Goal: Task Accomplishment & Management: Manage account settings

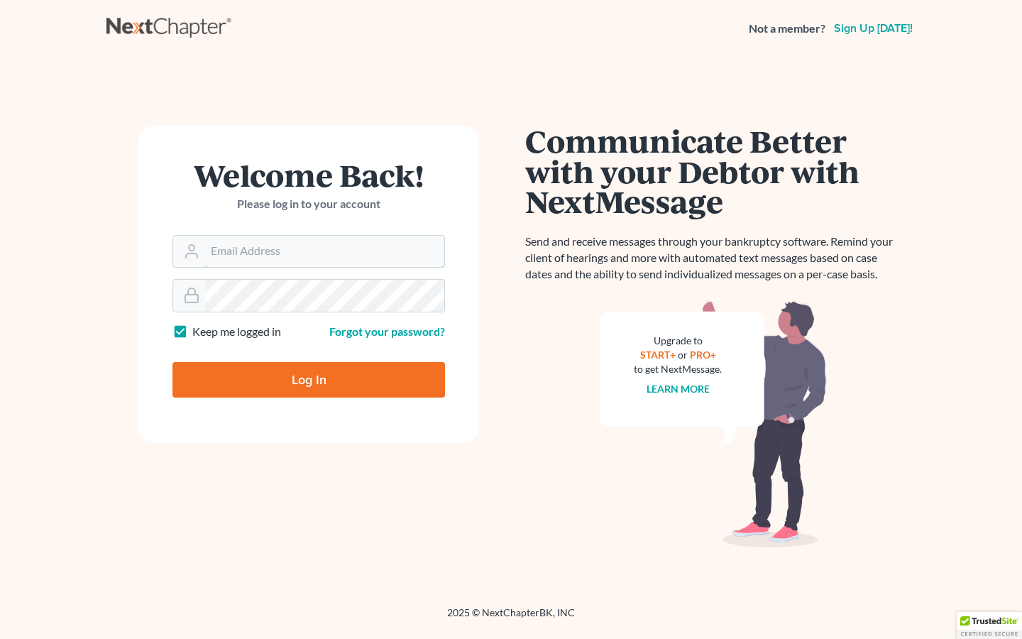
type input "[EMAIL_ADDRESS][DOMAIN_NAME]"
click at [309, 384] on input "Log In" at bounding box center [308, 379] width 273 height 35
type input "Thinking..."
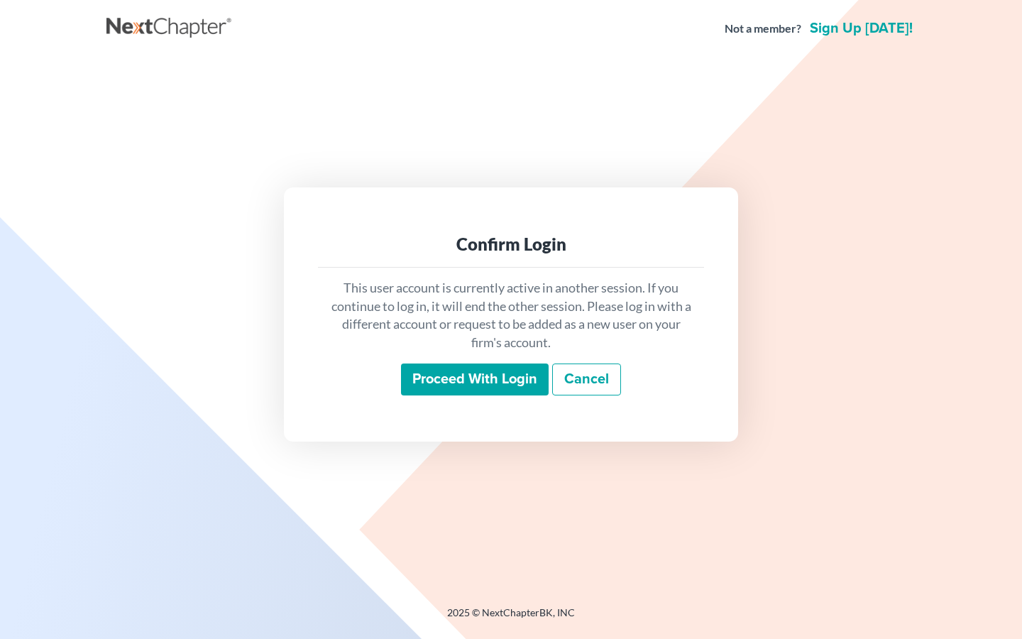
click at [477, 383] on input "Proceed with login" at bounding box center [475, 379] width 148 height 33
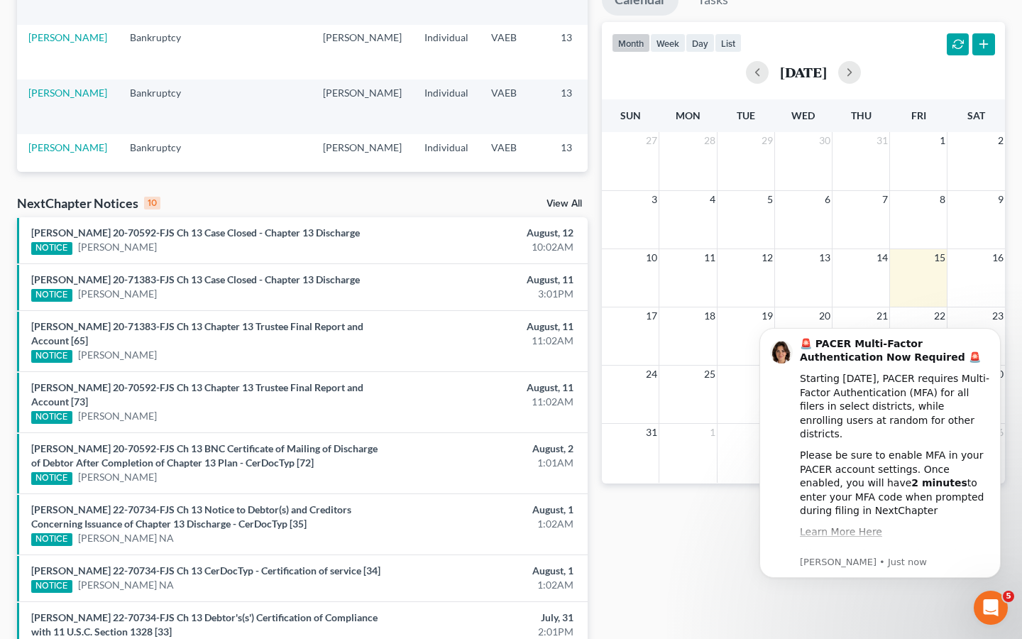
scroll to position [159, 0]
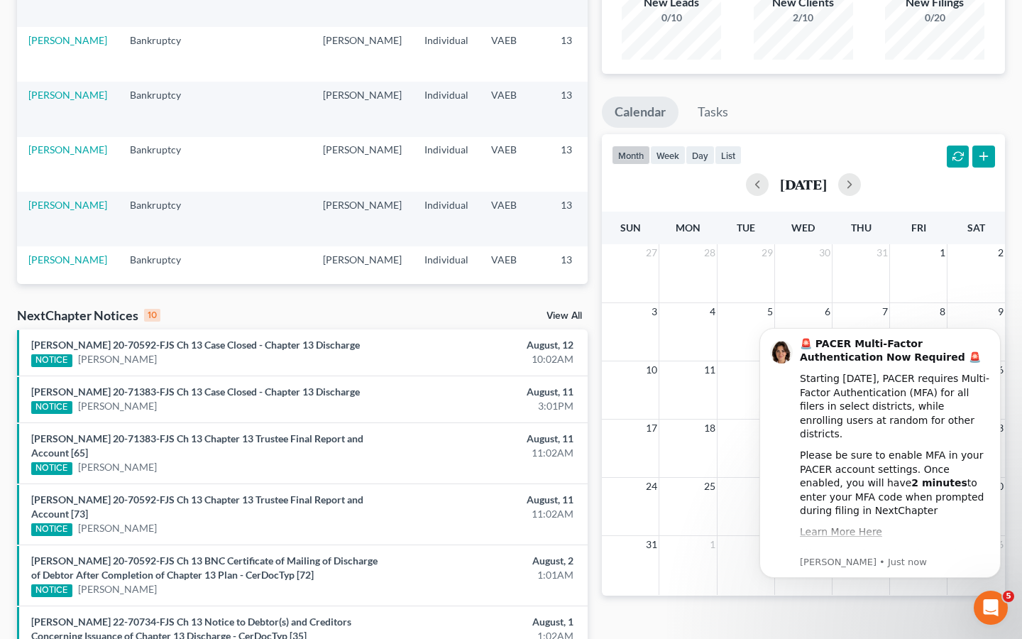
click at [551, 312] on link "View All" at bounding box center [563, 316] width 35 height 10
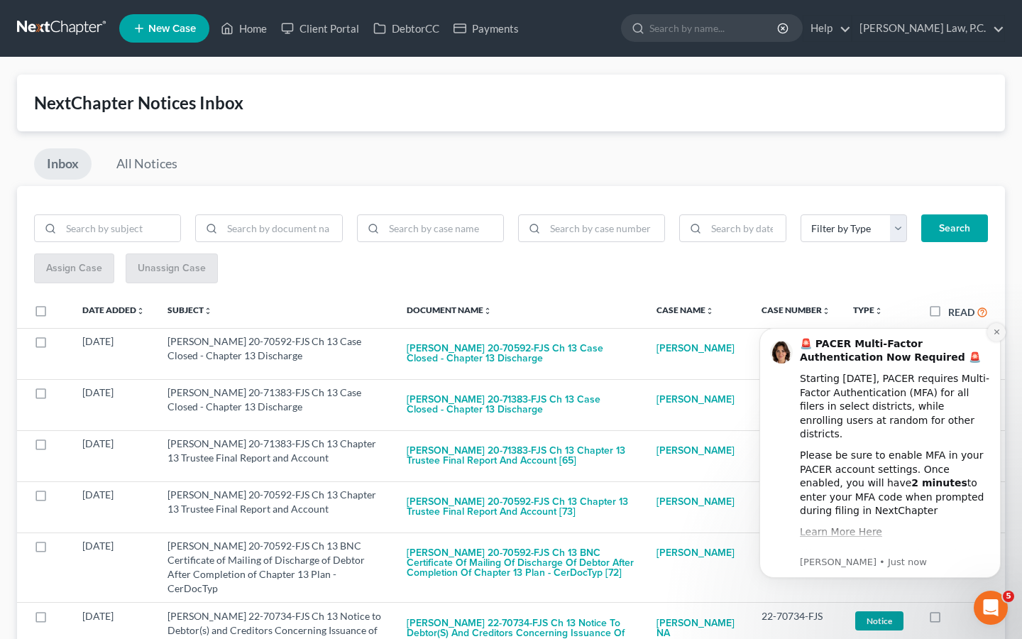
click at [997, 331] on icon "Dismiss notification" at bounding box center [996, 331] width 5 height 5
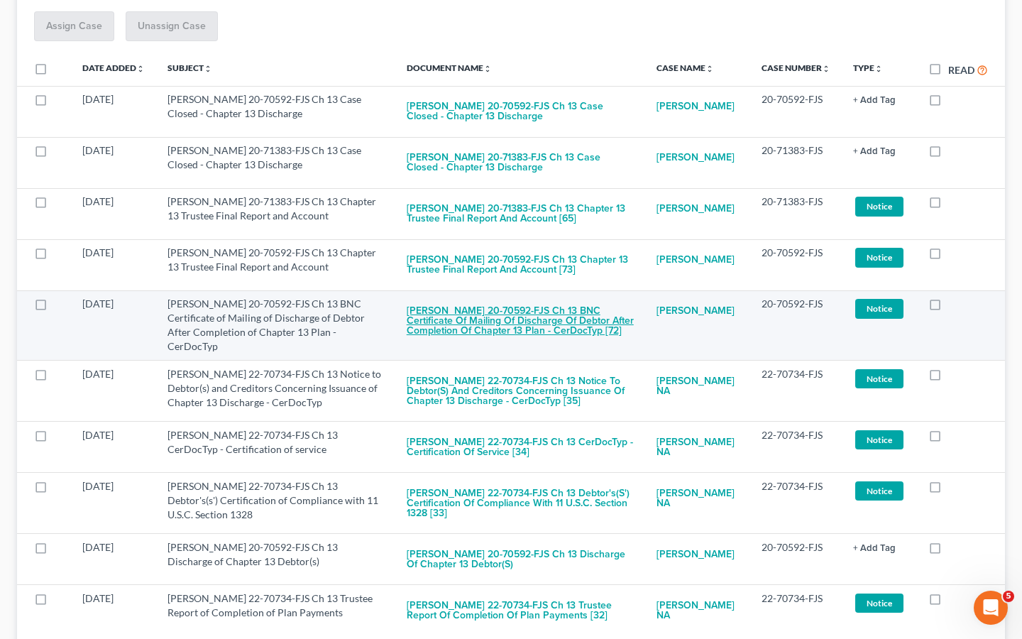
scroll to position [243, 0]
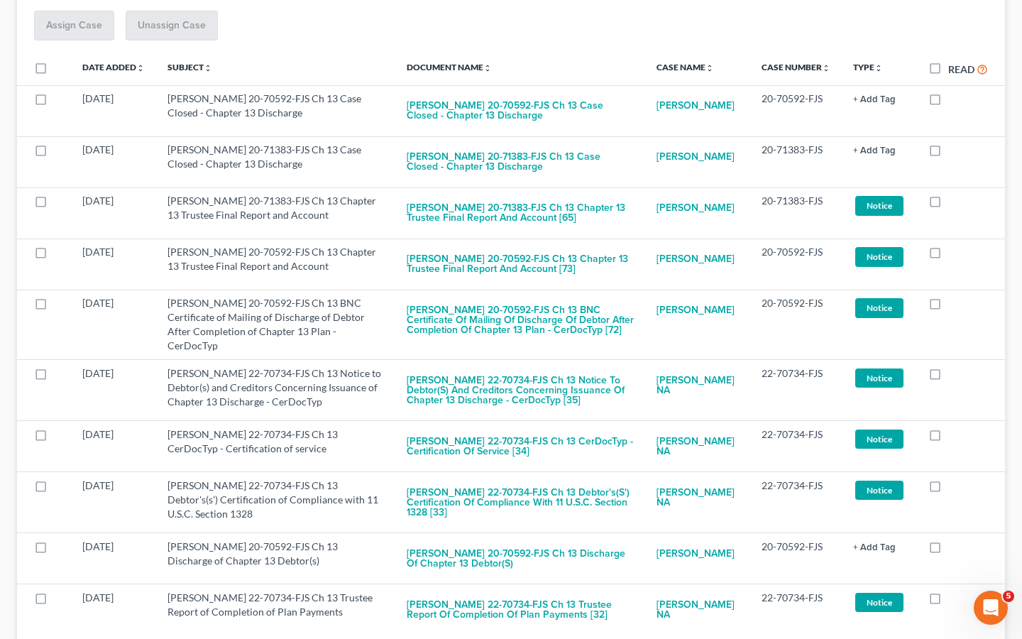
click at [948, 69] on label "Read" at bounding box center [968, 69] width 40 height 16
click at [954, 69] on input "Read" at bounding box center [958, 65] width 9 height 9
checkbox input "true"
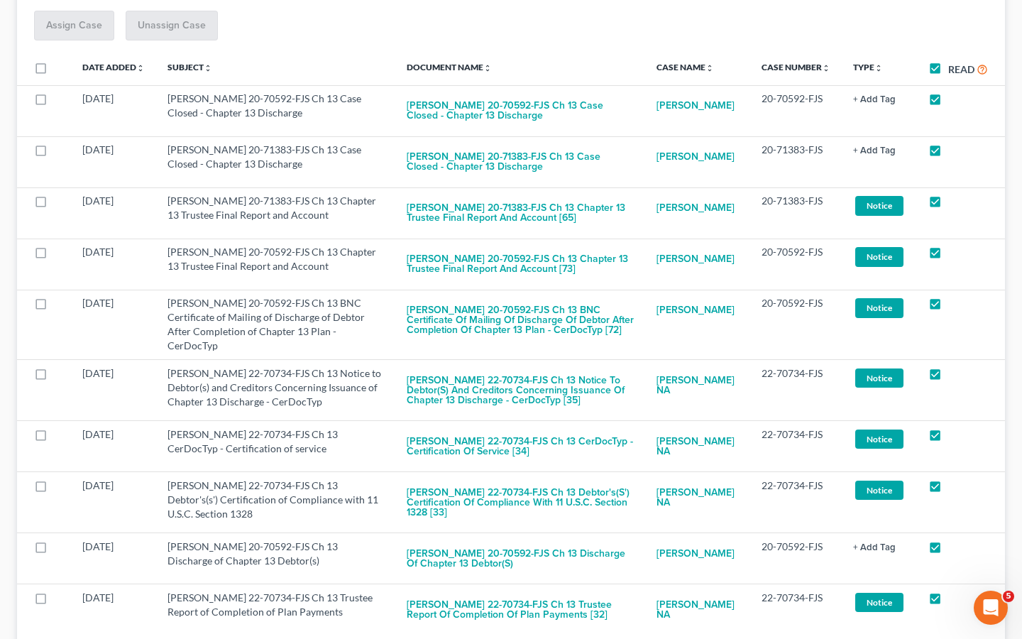
checkbox input "true"
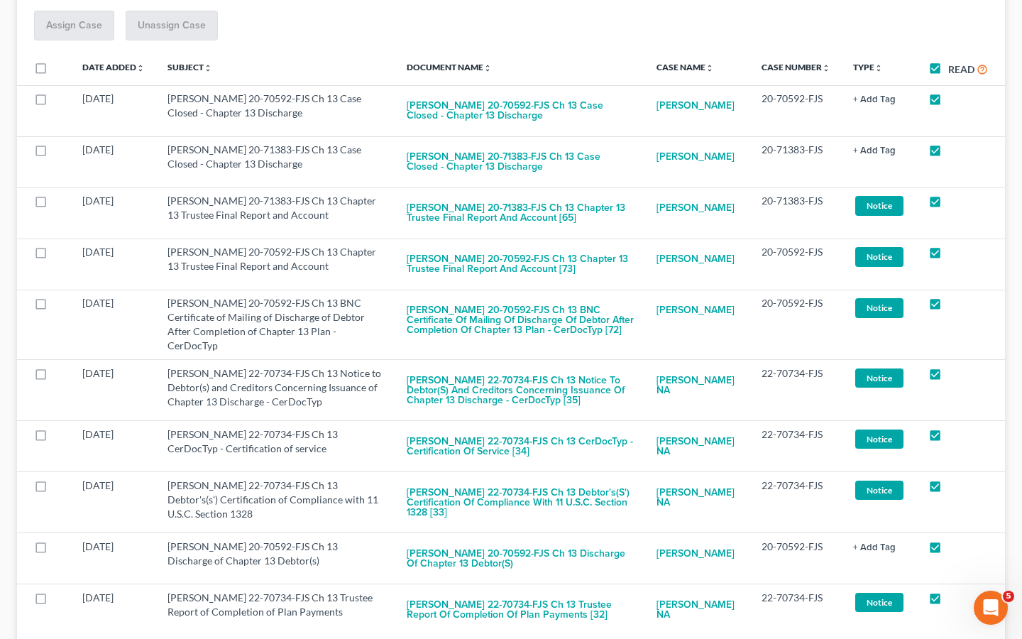
checkbox input "true"
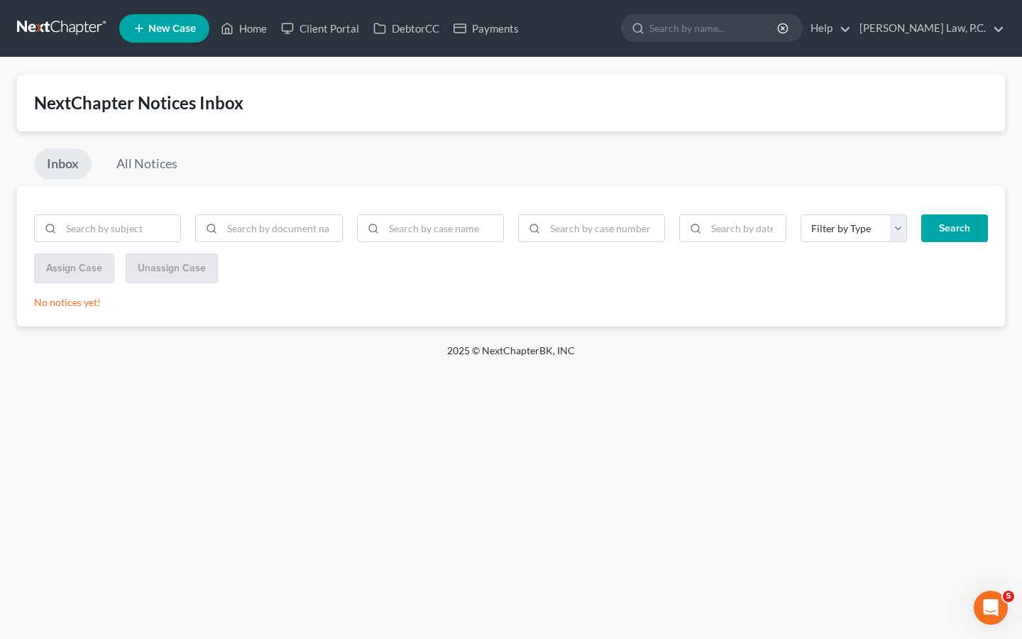
scroll to position [0, 0]
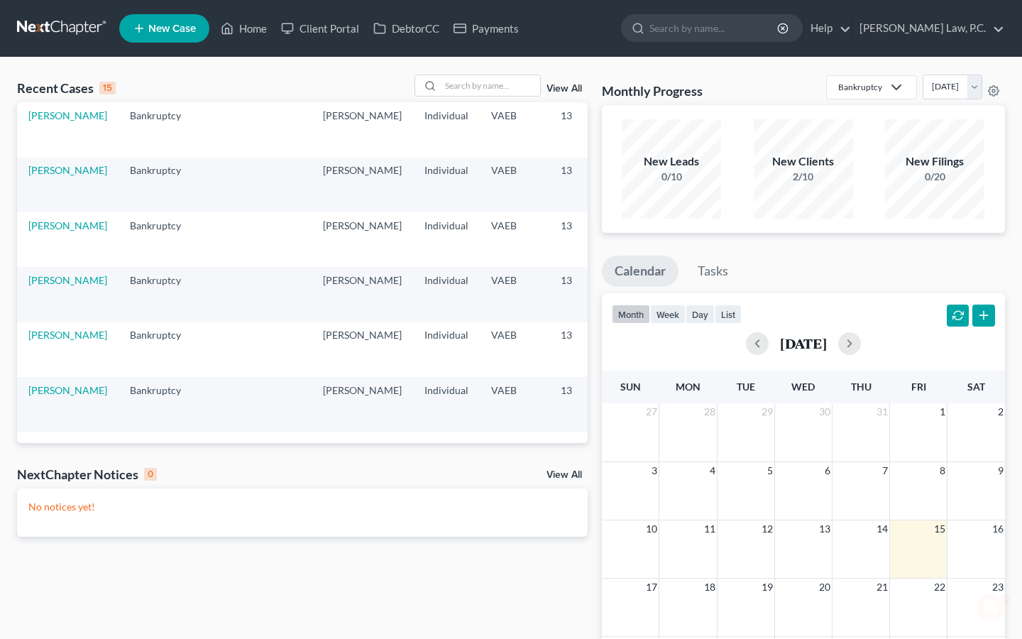
scroll to position [523, 0]
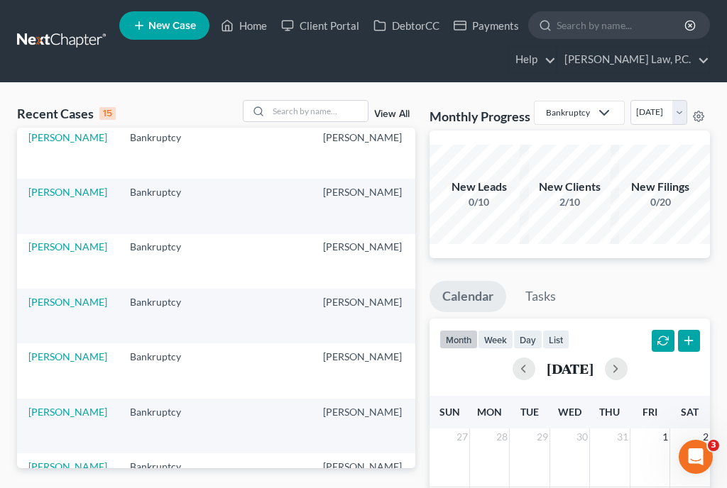
scroll to position [89, 0]
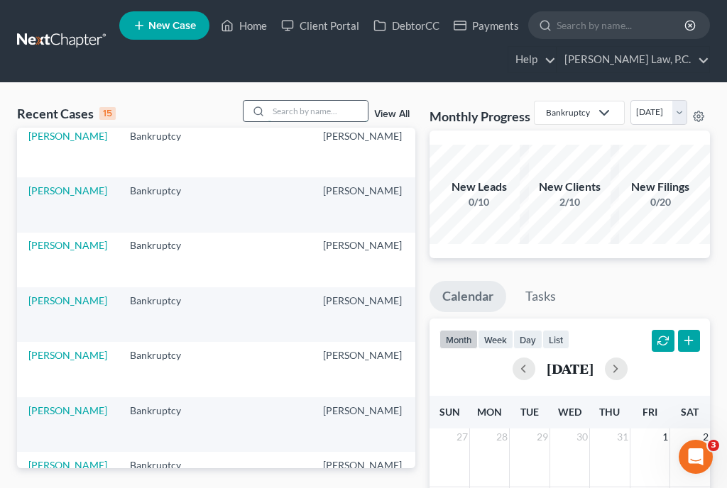
click at [292, 106] on input "search" at bounding box center [317, 111] width 99 height 21
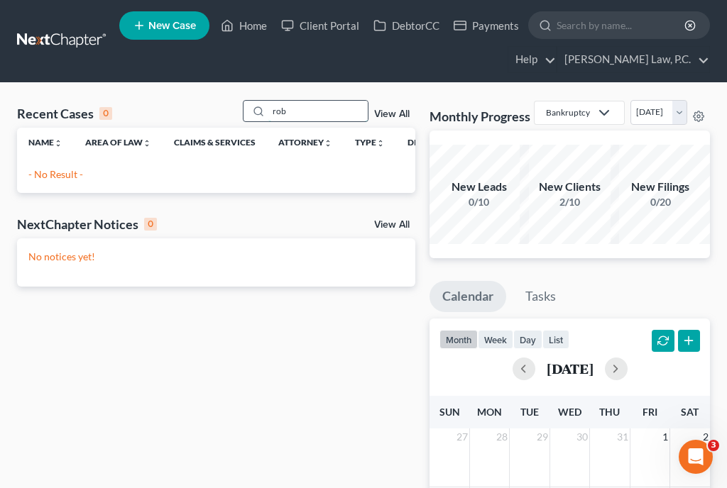
scroll to position [0, 0]
type input "robertson"
